Goal: Task Accomplishment & Management: Manage account settings

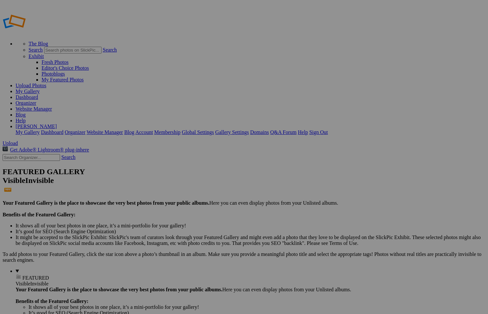
type input "Birds"
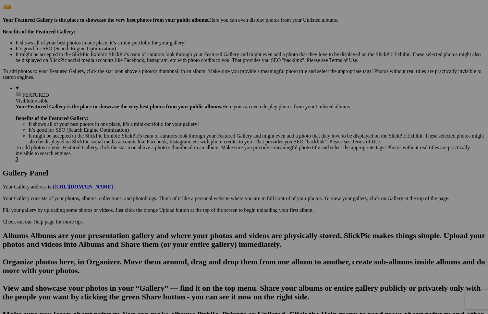
scroll to position [184, 0]
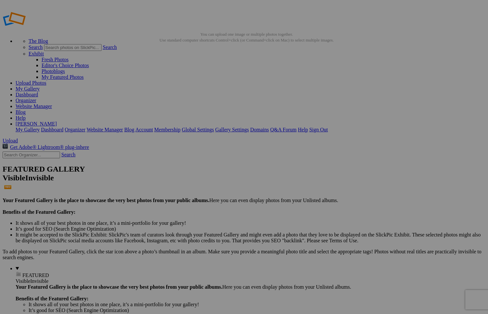
scroll to position [0, 0]
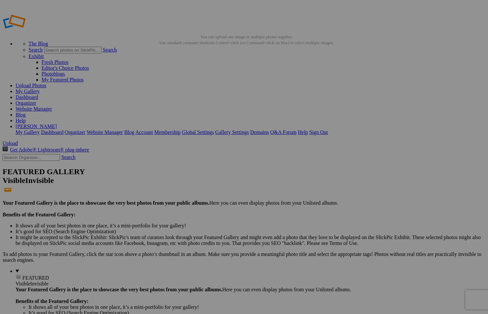
click at [36, 100] on link "Organizer" at bounding box center [26, 103] width 21 height 6
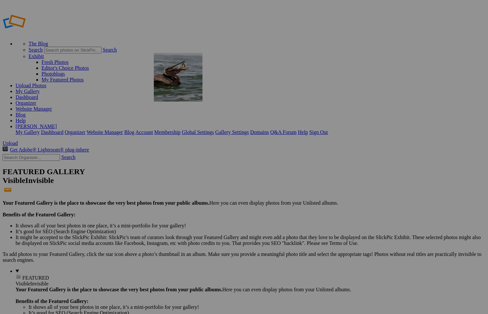
drag, startPoint x: 144, startPoint y: 204, endPoint x: 247, endPoint y: 100, distance: 146.5
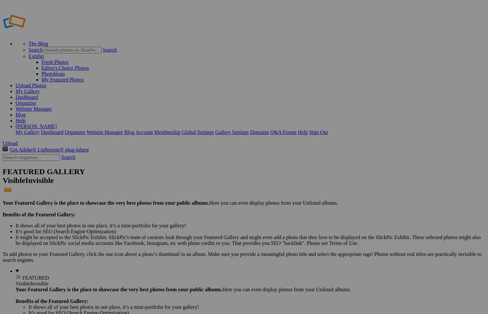
type input "Groups"
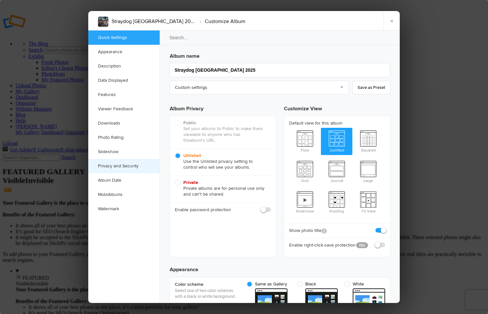
click at [114, 166] on link "Privacy and Security" at bounding box center [123, 166] width 71 height 14
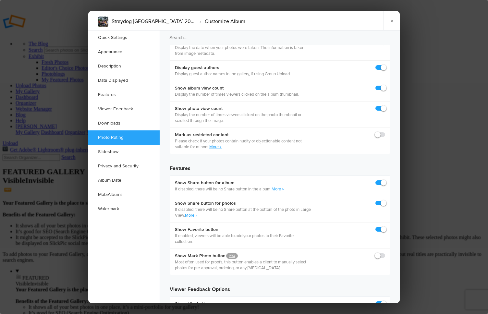
scroll to position [979, 0]
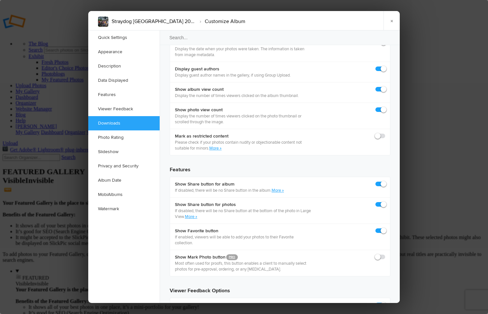
checkbox input "false"
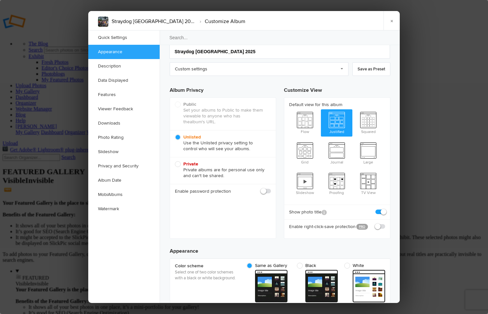
scroll to position [0, 0]
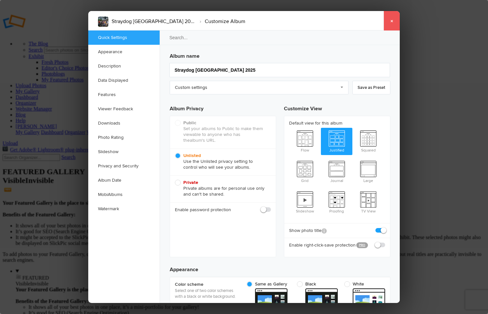
click at [388, 19] on link "×" at bounding box center [391, 20] width 16 height 19
